Goal: Obtain resource: Download file/media

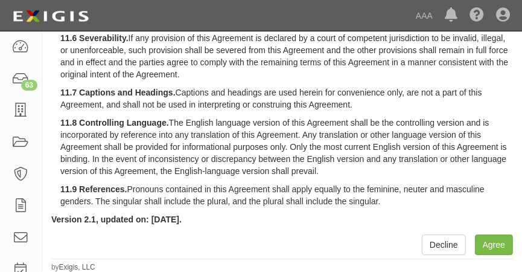
scroll to position [2244, 0]
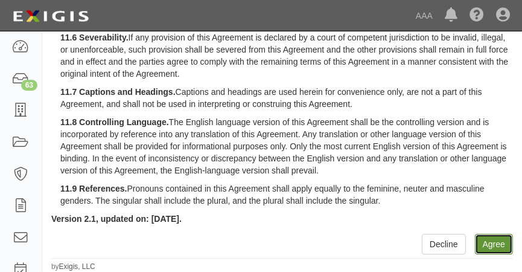
click at [494, 244] on button "Agree" at bounding box center [494, 244] width 38 height 21
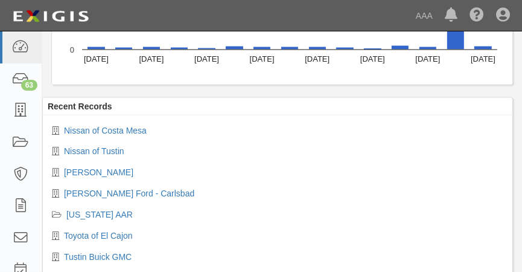
scroll to position [1158, 0]
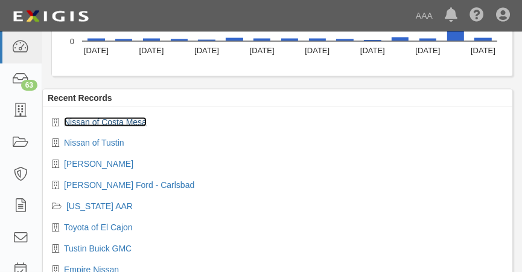
click at [113, 121] on link "Nissan of Costa Mesa" at bounding box center [105, 122] width 83 height 10
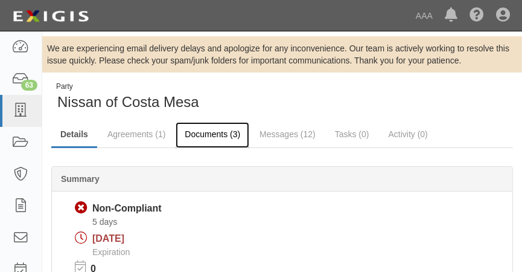
click at [209, 130] on link "Documents (3)" at bounding box center [213, 135] width 74 height 26
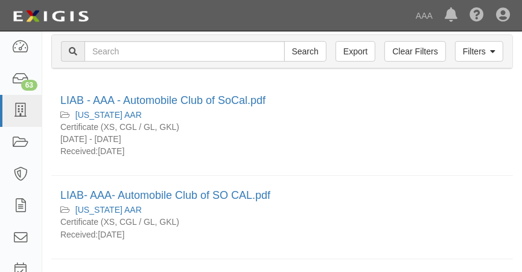
scroll to position [142, 0]
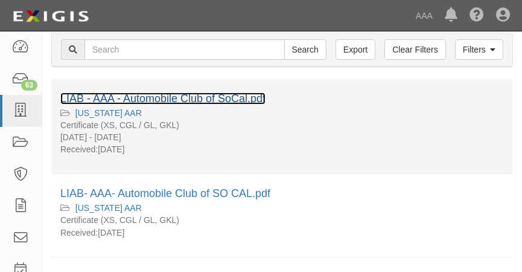
click at [212, 97] on link "LIAB - AAA - Automobile Club of SoCal.pdf" at bounding box center [162, 98] width 205 height 12
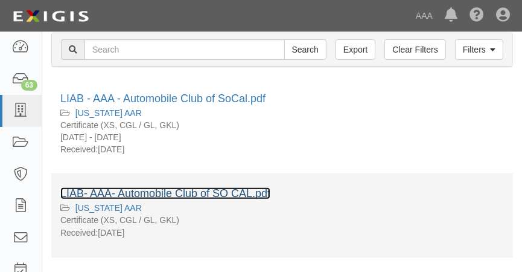
click at [137, 194] on link "LIAB- AAA- Automobile Club of SO CAL.pdf" at bounding box center [165, 193] width 210 height 12
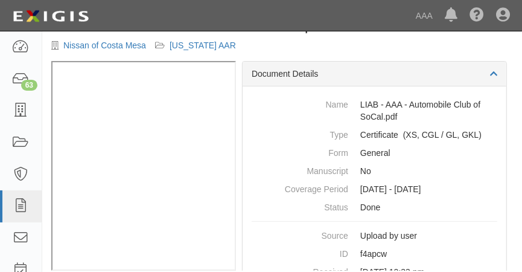
scroll to position [90, 0]
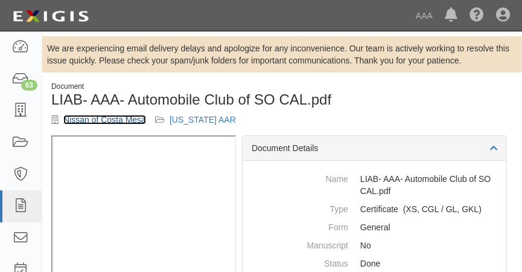
click at [121, 115] on link "Nissan of Costa Mesa" at bounding box center [104, 120] width 83 height 10
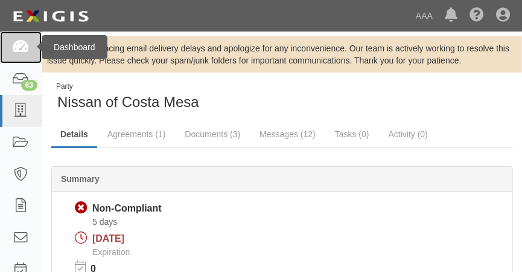
click at [24, 48] on icon at bounding box center [20, 47] width 17 height 14
